Goal: Task Accomplishment & Management: Manage account settings

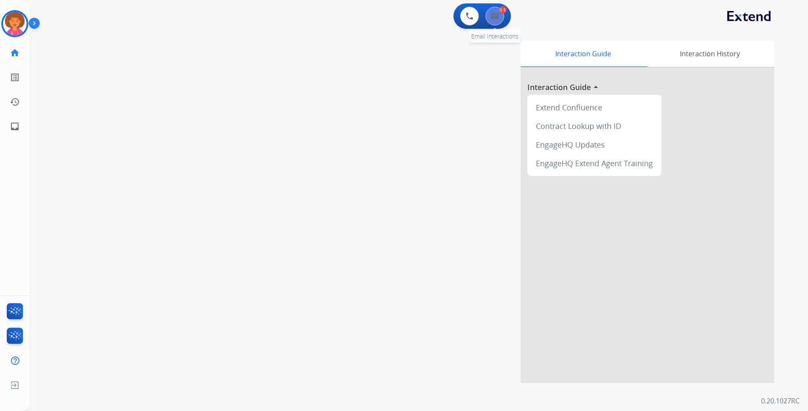
click at [498, 23] on button at bounding box center [495, 16] width 19 height 19
select select "**********"
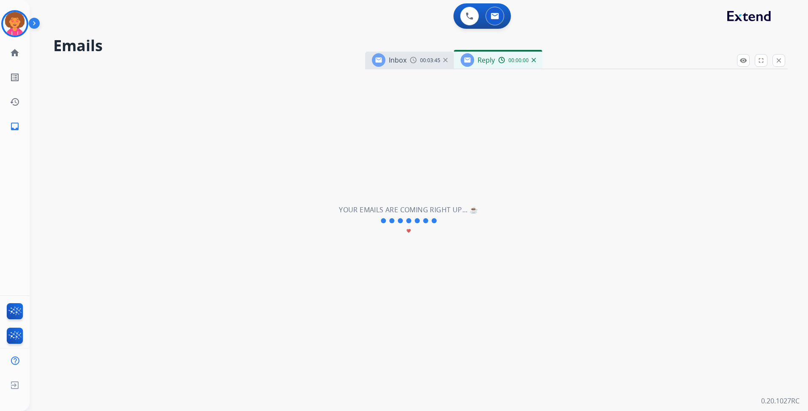
select select "**********"
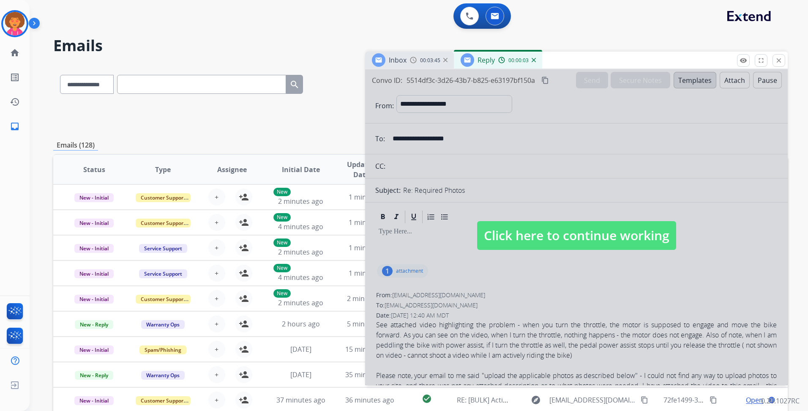
click at [586, 232] on span "Click here to continue working" at bounding box center [576, 235] width 199 height 29
select select
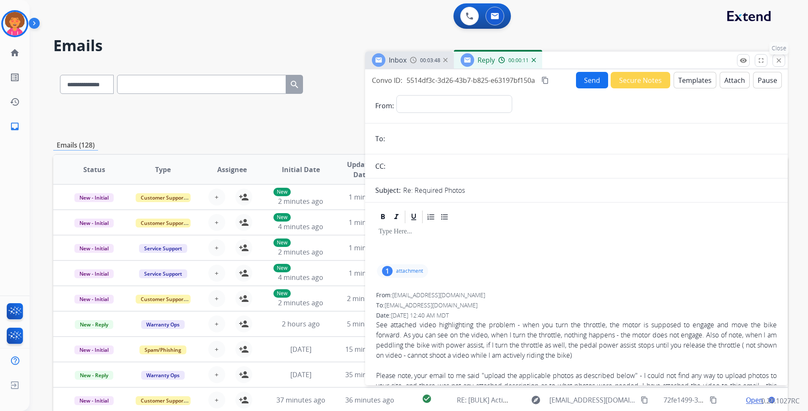
click at [778, 63] on mat-icon "close" at bounding box center [780, 61] width 8 height 8
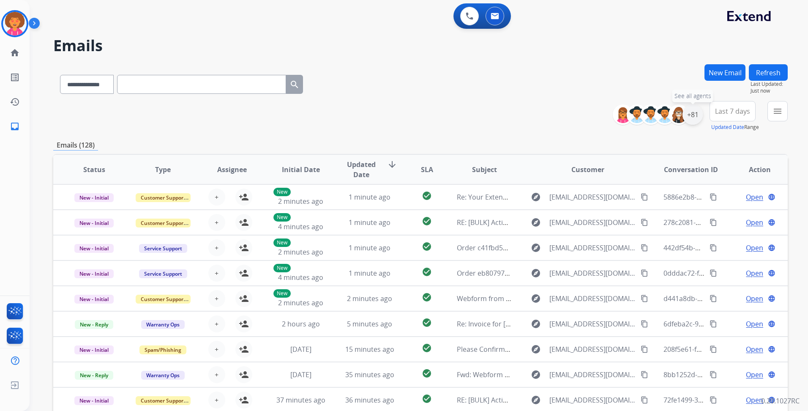
click at [693, 112] on div "+81" at bounding box center [693, 114] width 20 height 20
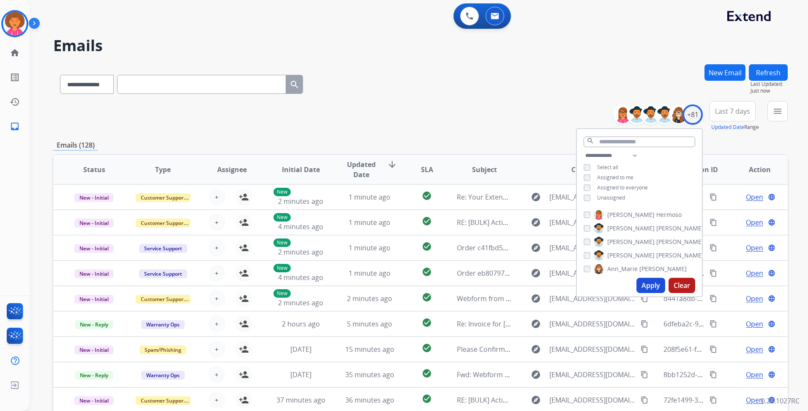
click at [600, 196] on span "Unassigned" at bounding box center [611, 197] width 28 height 7
drag, startPoint x: 657, startPoint y: 282, endPoint x: 646, endPoint y: 277, distance: 12.5
click at [657, 281] on button "Apply" at bounding box center [651, 285] width 29 height 15
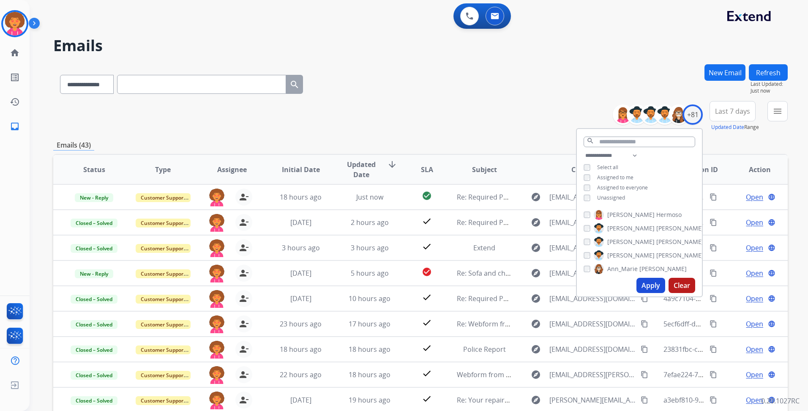
click at [540, 66] on div "**********" at bounding box center [420, 82] width 735 height 37
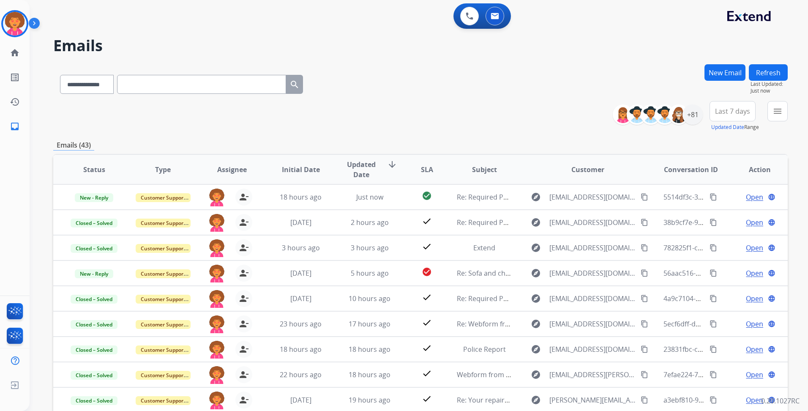
click at [741, 110] on span "Last 7 days" at bounding box center [732, 111] width 35 height 3
click at [731, 212] on div "Last 90 days" at bounding box center [730, 214] width 47 height 13
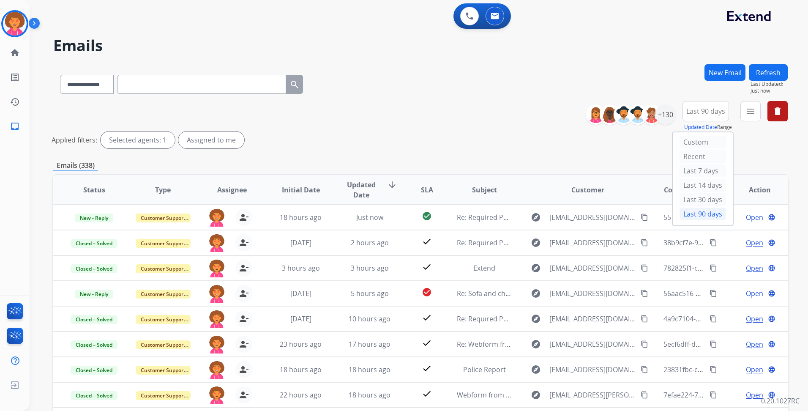
scroll to position [85, 0]
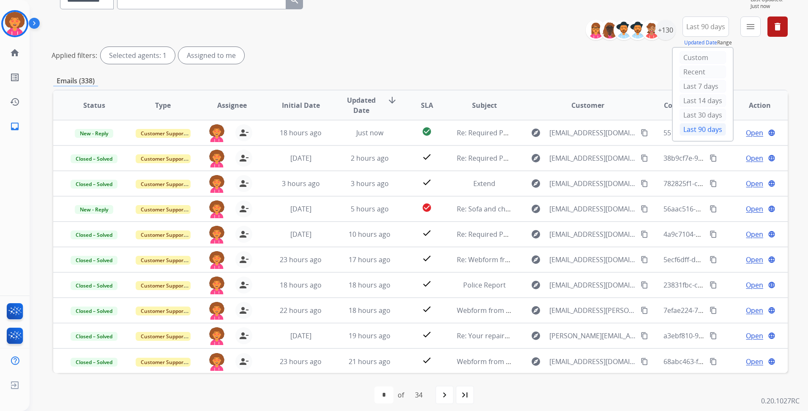
click at [506, 38] on div "**********" at bounding box center [420, 41] width 735 height 51
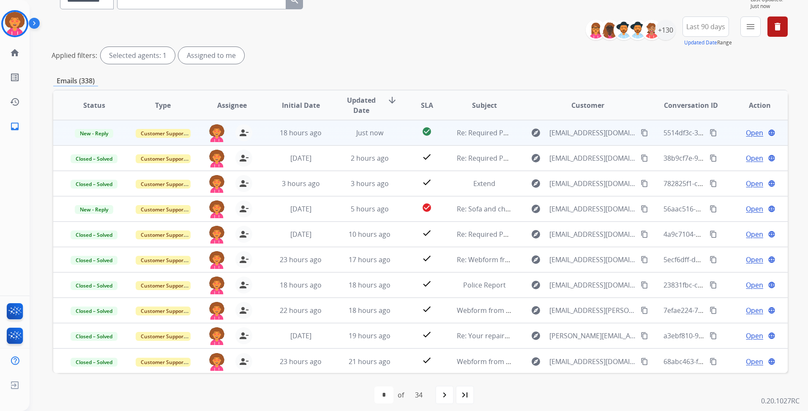
click at [746, 133] on span "Open" at bounding box center [754, 133] width 17 height 10
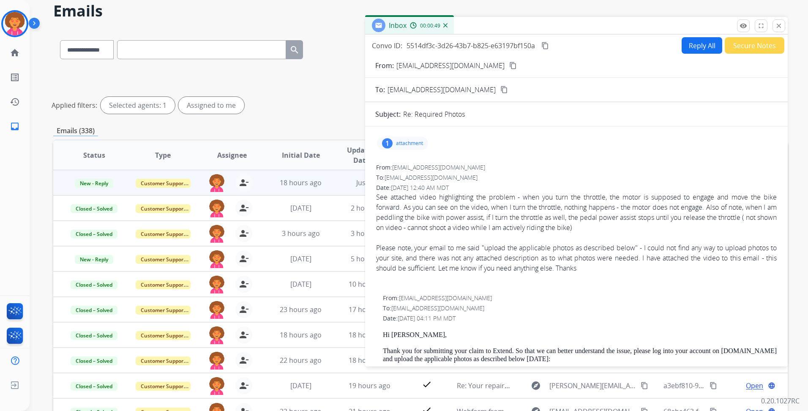
scroll to position [0, 0]
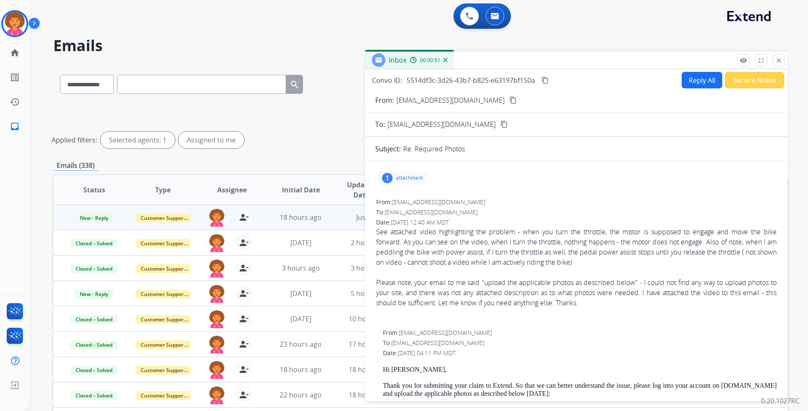
click at [510, 99] on mat-icon "content_copy" at bounding box center [514, 100] width 8 height 8
click at [405, 178] on p "attachment" at bounding box center [409, 178] width 27 height 7
click at [432, 197] on p "IMG_5303.MOV" at bounding box center [454, 198] width 48 height 10
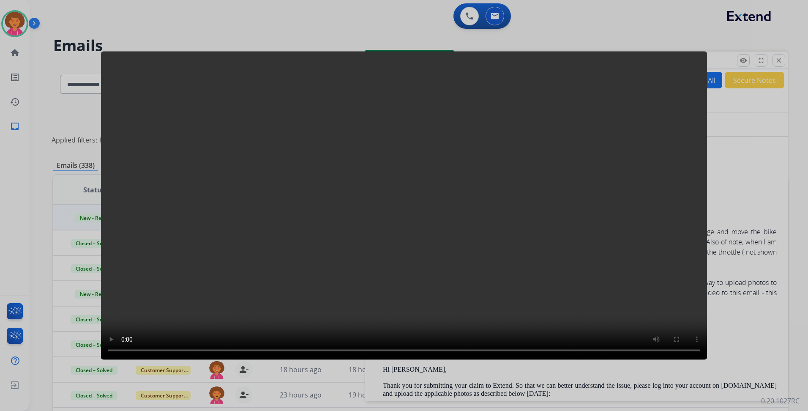
click at [770, 136] on div at bounding box center [404, 205] width 808 height 411
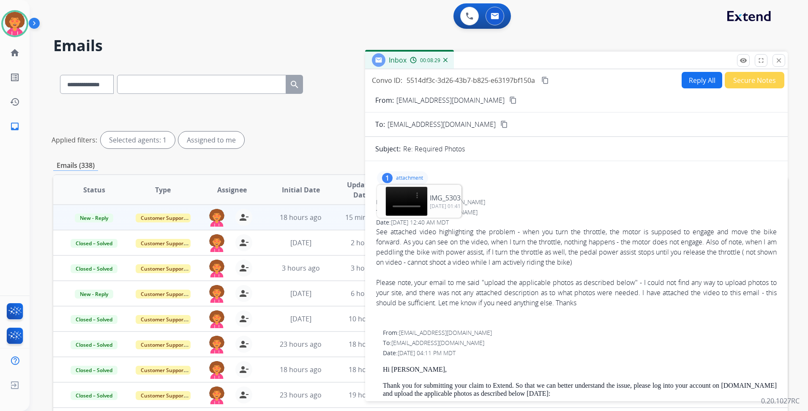
click at [415, 176] on p "attachment" at bounding box center [409, 178] width 27 height 7
click at [535, 186] on div "1 attachment IMG_5303.MOV download [DATE] 01:41 AM" at bounding box center [576, 178] width 403 height 20
click at [474, 202] on div "From: [EMAIL_ADDRESS][DOMAIN_NAME]" at bounding box center [576, 202] width 401 height 8
click at [420, 177] on p "attachment" at bounding box center [409, 178] width 27 height 7
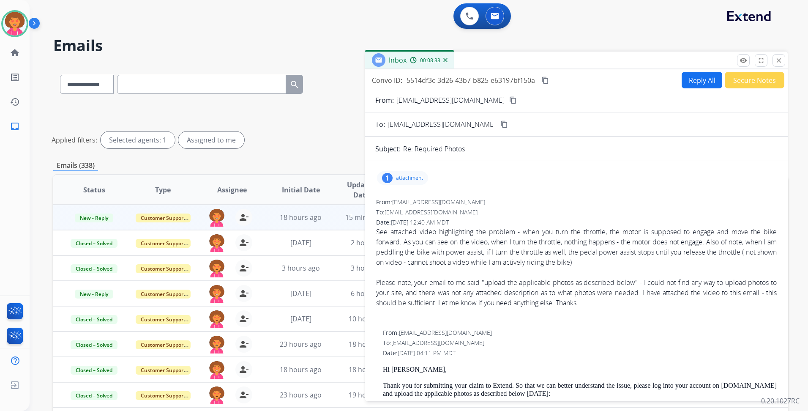
click at [689, 82] on button "Reply All" at bounding box center [702, 80] width 41 height 16
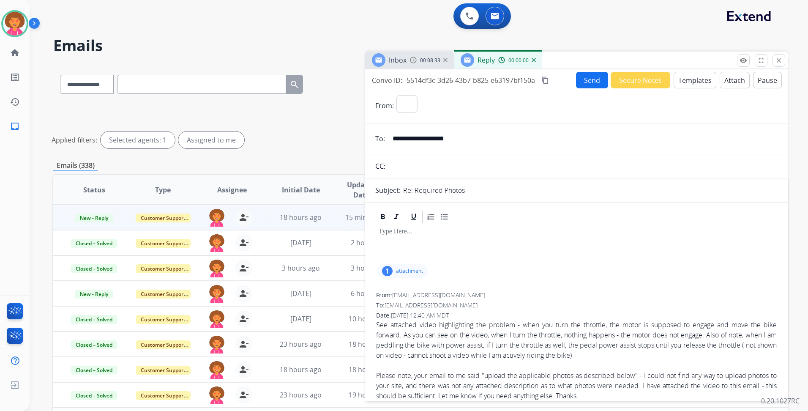
select select "**********"
click at [683, 81] on button "Templates" at bounding box center [695, 80] width 43 height 16
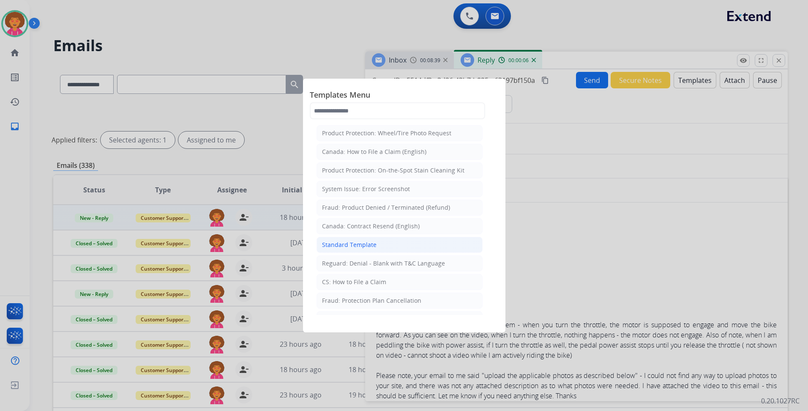
click at [383, 242] on li "Standard Template" at bounding box center [400, 245] width 166 height 16
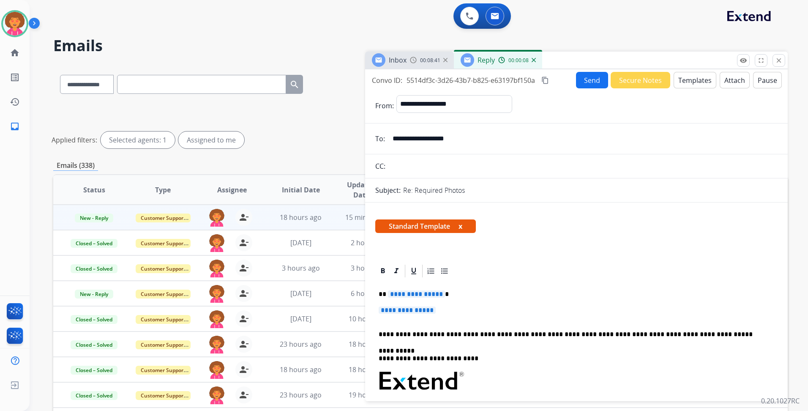
click at [436, 322] on p "**********" at bounding box center [577, 315] width 396 height 16
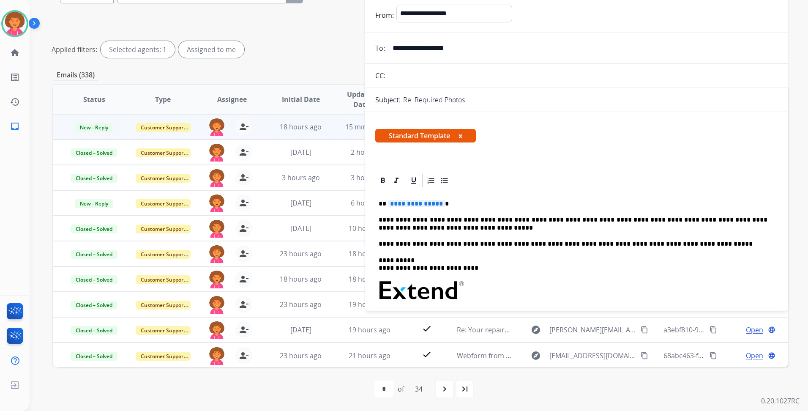
click at [438, 204] on span "**********" at bounding box center [416, 203] width 57 height 7
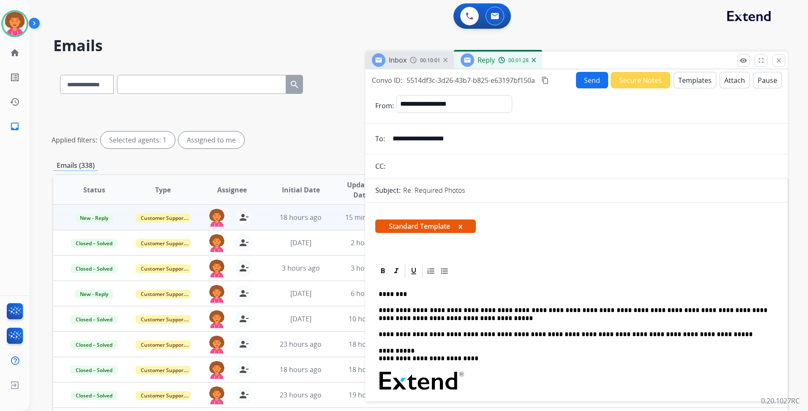
click at [589, 77] on button "Send" at bounding box center [592, 80] width 32 height 16
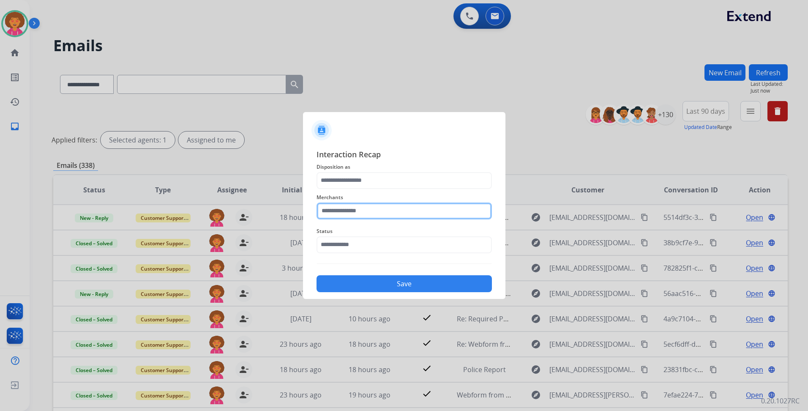
click at [362, 207] on input "text" at bounding box center [404, 211] width 175 height 17
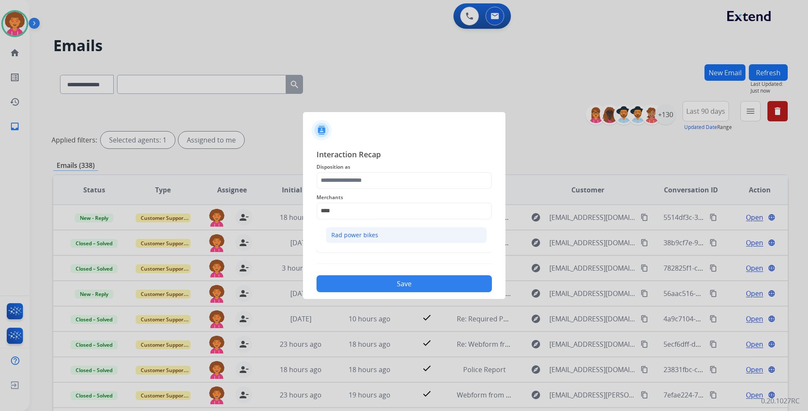
click at [359, 228] on li "Rad power bikes" at bounding box center [406, 235] width 161 height 16
type input "**********"
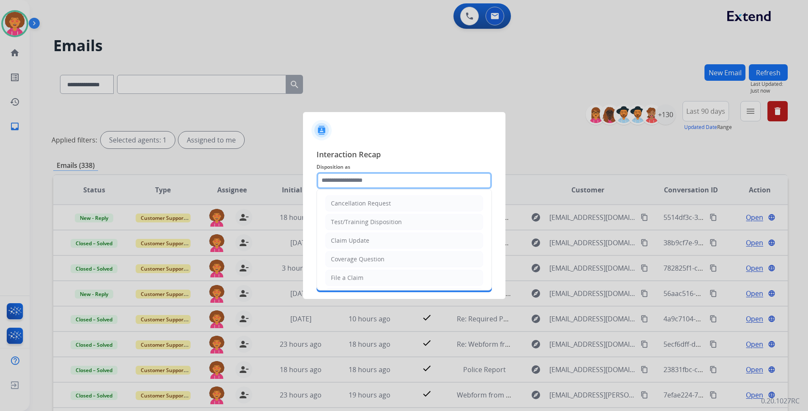
click at [367, 181] on input "text" at bounding box center [404, 180] width 175 height 17
click at [379, 238] on li "Claim Update" at bounding box center [405, 241] width 158 height 16
type input "**********"
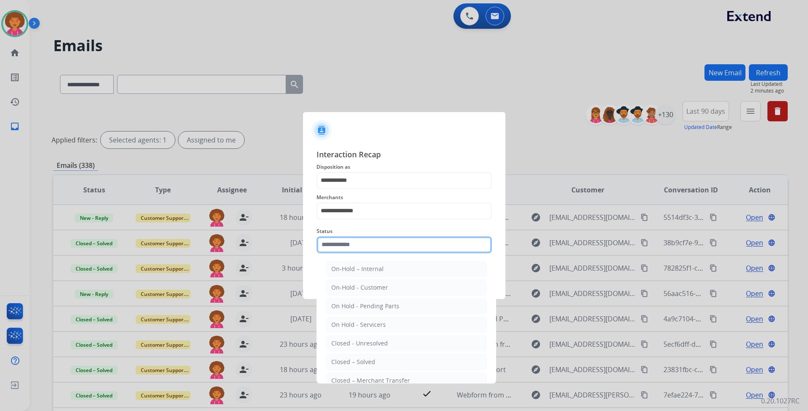
drag, startPoint x: 380, startPoint y: 249, endPoint x: 380, endPoint y: 255, distance: 5.1
click at [380, 250] on input "text" at bounding box center [404, 244] width 175 height 17
click at [370, 361] on div "Closed – Solved" at bounding box center [354, 362] width 44 height 8
type input "**********"
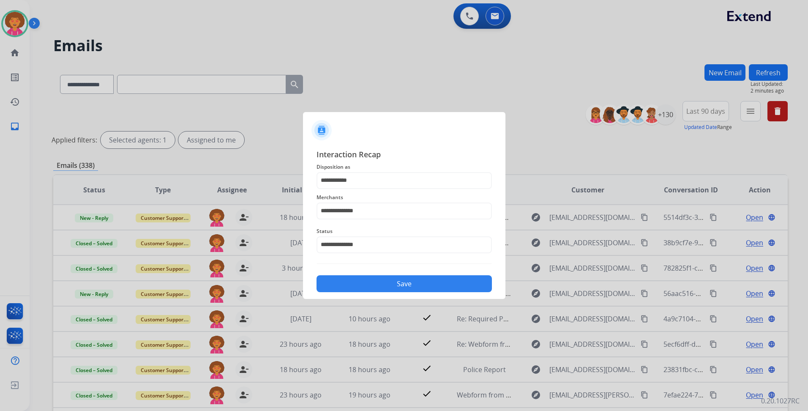
drag, startPoint x: 391, startPoint y: 282, endPoint x: 376, endPoint y: 277, distance: 15.0
click at [390, 282] on button "Save" at bounding box center [404, 283] width 175 height 17
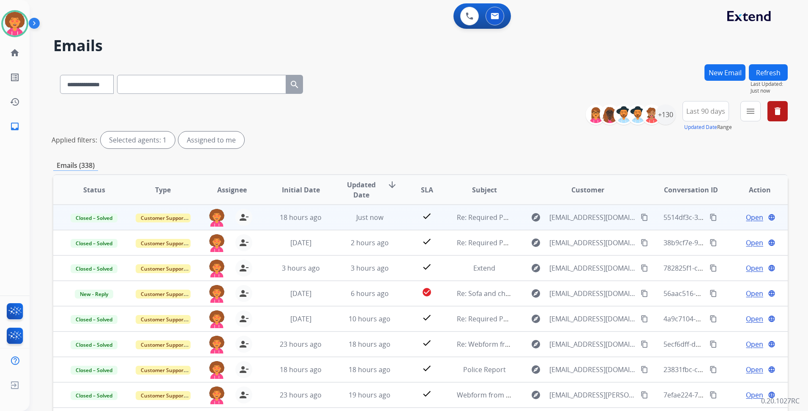
click at [751, 219] on span "Open" at bounding box center [754, 217] width 17 height 10
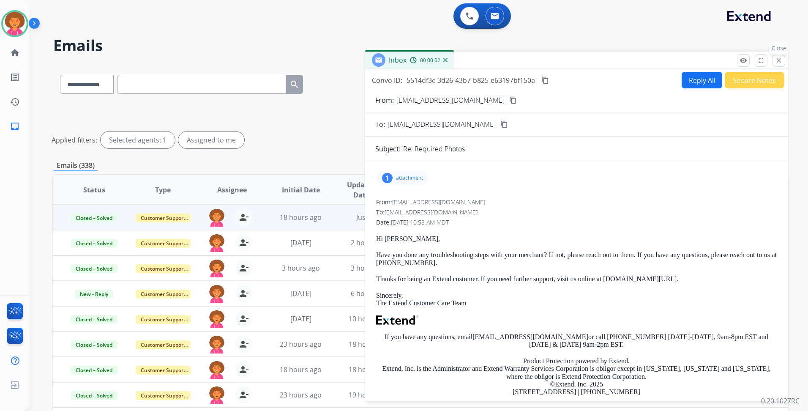
click at [776, 61] on mat-icon "close" at bounding box center [780, 61] width 8 height 8
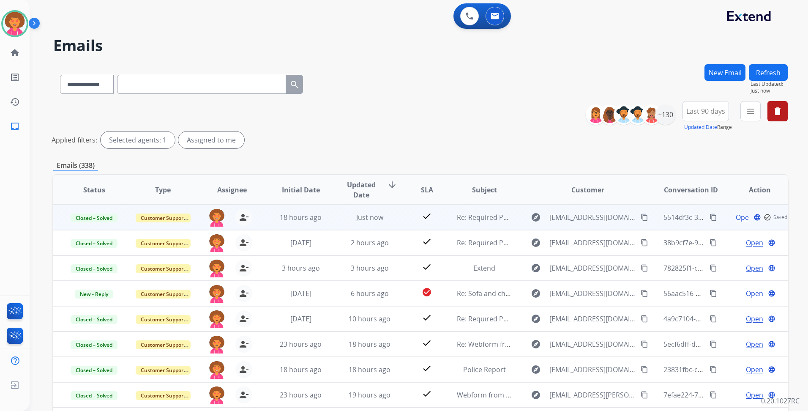
click at [710, 216] on mat-icon "content_copy" at bounding box center [714, 218] width 8 height 8
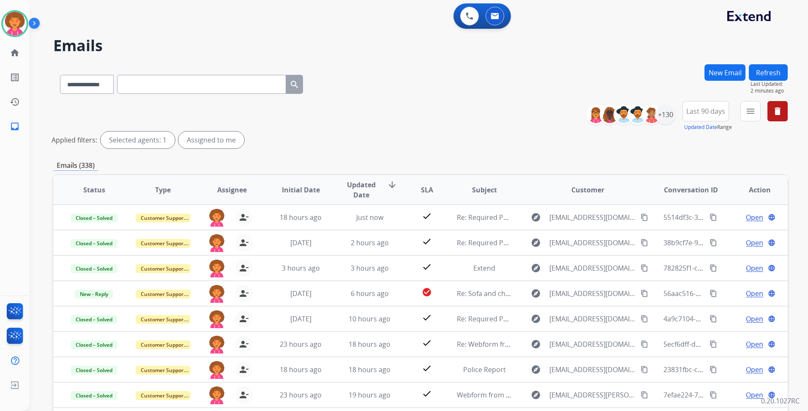
click at [777, 66] on button "Refresh" at bounding box center [768, 72] width 39 height 16
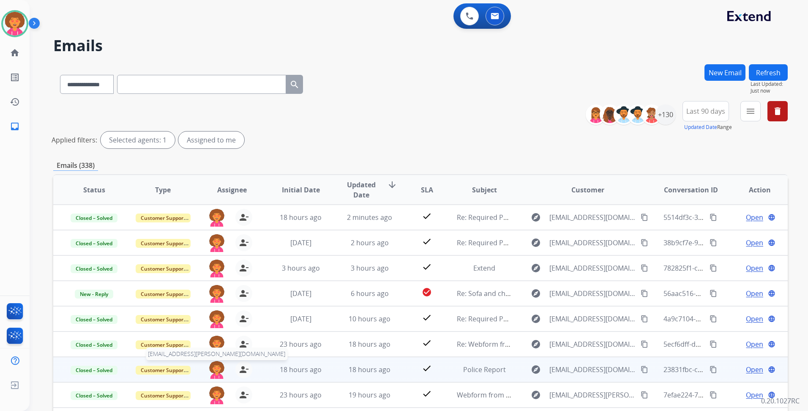
scroll to position [1, 0]
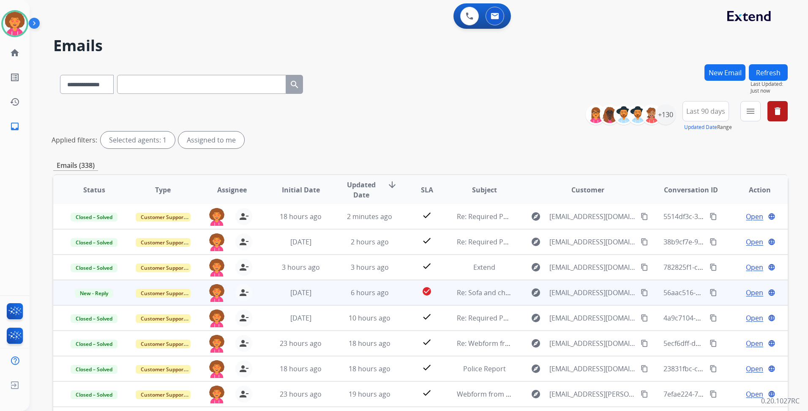
click at [750, 293] on span "Open" at bounding box center [754, 293] width 17 height 10
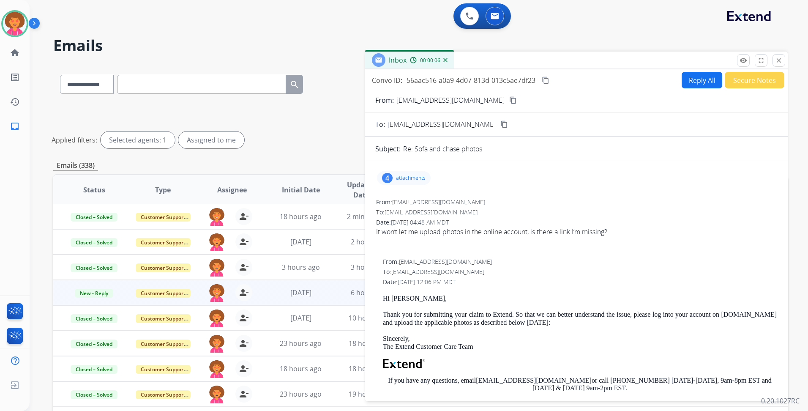
click at [411, 181] on div "4 attachments" at bounding box center [404, 178] width 54 height 14
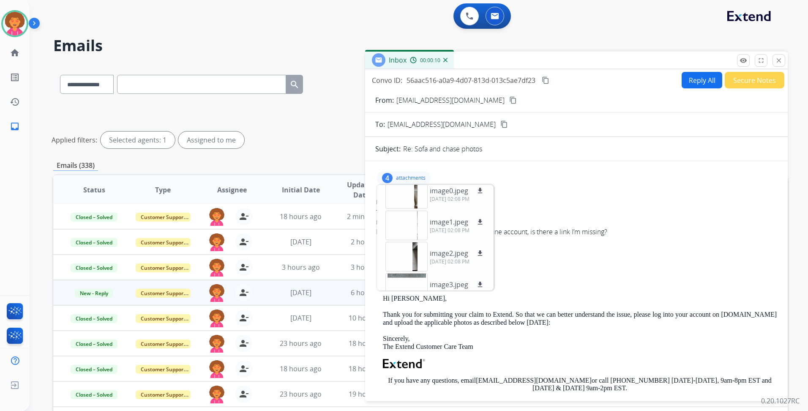
scroll to position [0, 0]
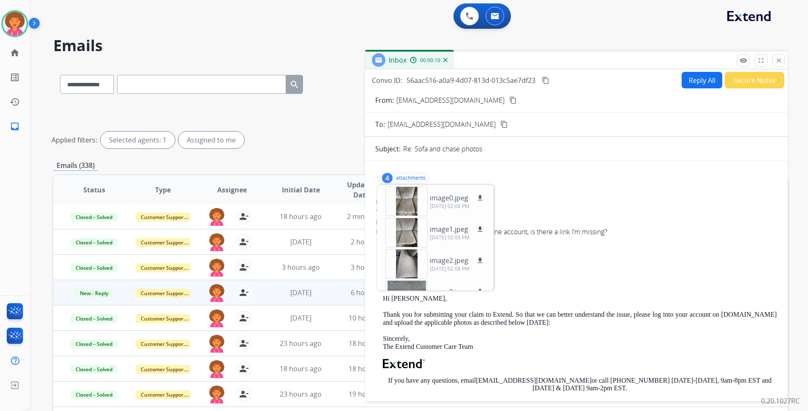
click at [578, 203] on div "From: [EMAIL_ADDRESS][DOMAIN_NAME]" at bounding box center [576, 202] width 401 height 8
click at [405, 174] on div "4 attachments image0.jpeg download [DATE] 02:08 PM image1.jpeg download [DATE] …" at bounding box center [404, 178] width 54 height 14
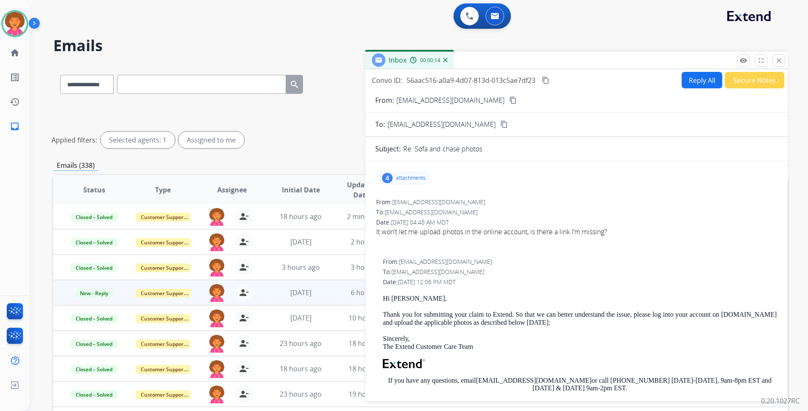
click at [510, 96] on mat-icon "content_copy" at bounding box center [514, 100] width 8 height 8
click at [779, 60] on mat-icon "close" at bounding box center [780, 61] width 8 height 8
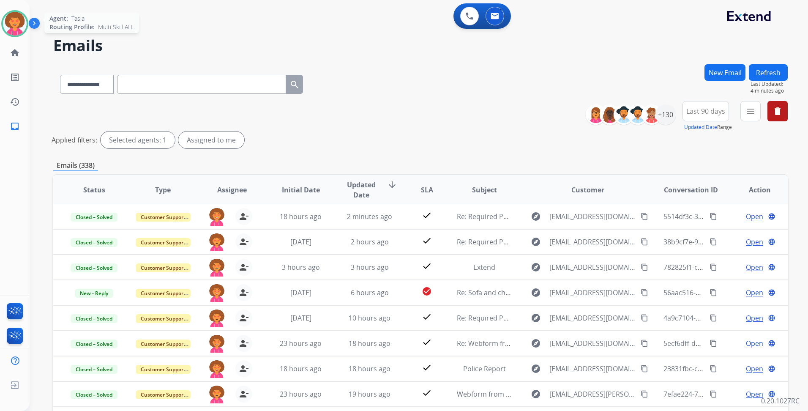
click at [16, 18] on img at bounding box center [15, 24] width 24 height 24
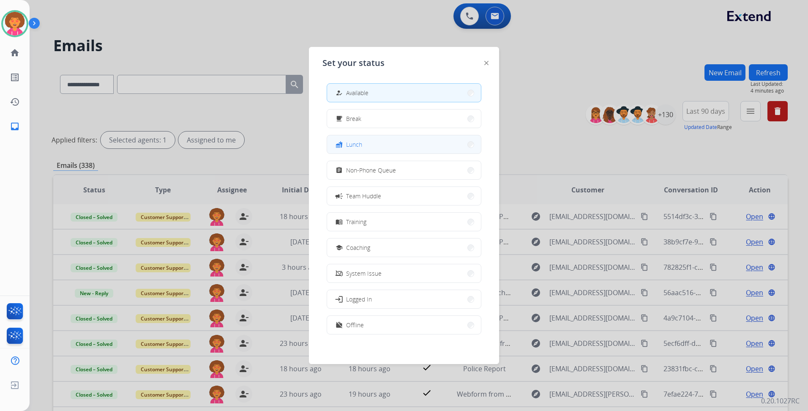
click at [399, 140] on button "fastfood Lunch" at bounding box center [404, 144] width 154 height 18
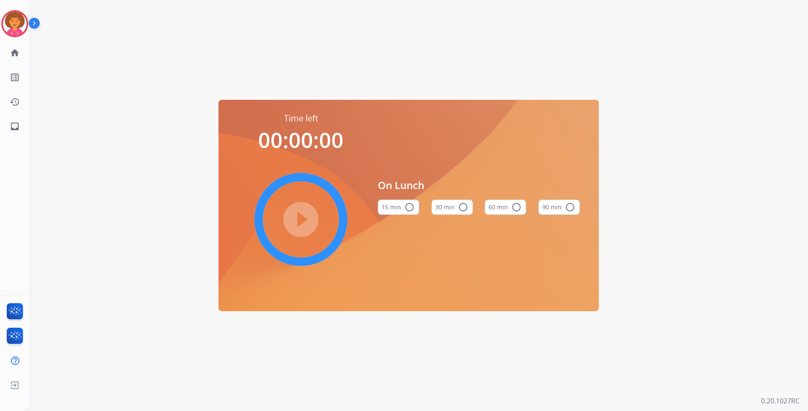
click at [508, 210] on button "60 min radio_button_unchecked" at bounding box center [505, 207] width 41 height 15
click at [296, 225] on mat-icon "play_circle_filled" at bounding box center [301, 219] width 10 height 10
